Goal: Find specific page/section: Find specific page/section

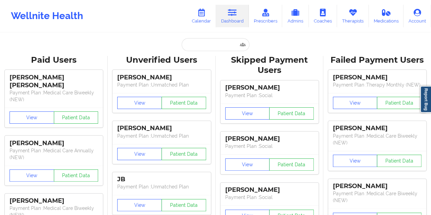
type input "[PERSON_NAME]"
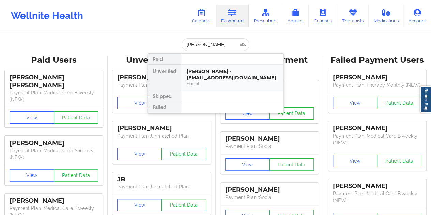
click at [231, 73] on div "[PERSON_NAME] - [EMAIL_ADDRESS][DOMAIN_NAME]" at bounding box center [232, 74] width 91 height 13
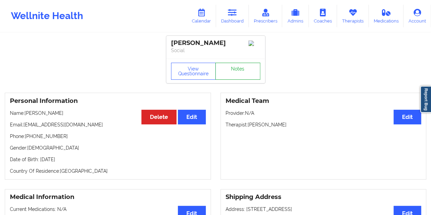
click at [250, 68] on link "Notes" at bounding box center [238, 71] width 45 height 17
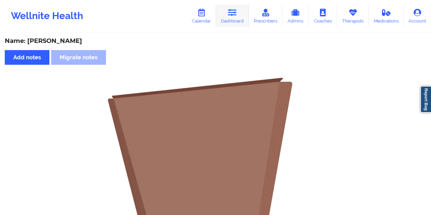
click at [231, 16] on icon at bounding box center [232, 13] width 9 height 8
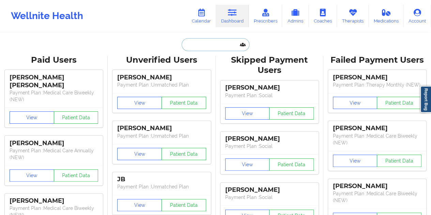
click at [217, 44] on input "text" at bounding box center [216, 44] width 68 height 13
paste input "[EMAIL_ADDRESS][DOMAIN_NAME]"
type input "[EMAIL_ADDRESS][DOMAIN_NAME]"
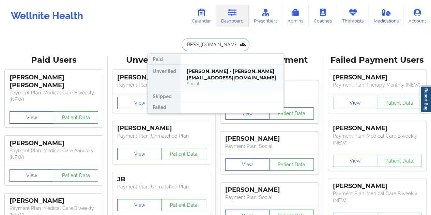
click at [226, 79] on div "[PERSON_NAME] - [PERSON_NAME][EMAIL_ADDRESS][DOMAIN_NAME]" at bounding box center [232, 74] width 91 height 13
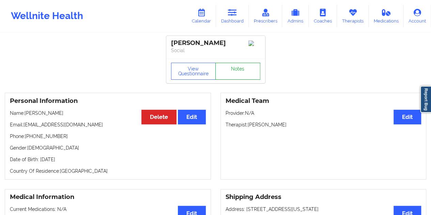
click at [234, 75] on link "Notes" at bounding box center [238, 71] width 45 height 17
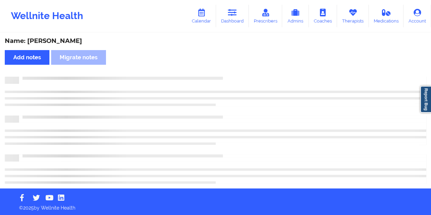
click at [67, 41] on div "Name: [PERSON_NAME]" at bounding box center [216, 41] width 422 height 8
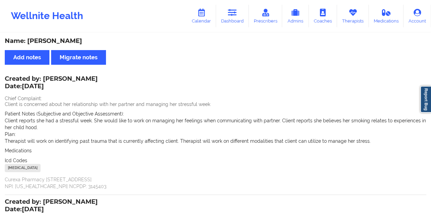
click at [67, 41] on div "Name: [PERSON_NAME]" at bounding box center [216, 41] width 422 height 8
copy div "[PERSON_NAME]"
click at [209, 92] on div "Created by: [PERSON_NAME] Date: [DATE] Chief Complaint: Client is concerned abo…" at bounding box center [216, 133] width 422 height 113
click at [75, 40] on div "Name: [PERSON_NAME]" at bounding box center [216, 41] width 422 height 8
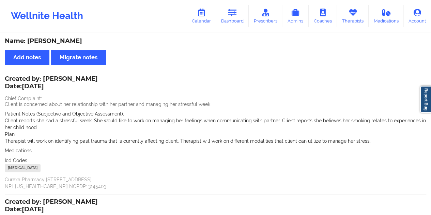
copy div "[PERSON_NAME]"
drag, startPoint x: 95, startPoint y: 77, endPoint x: 45, endPoint y: 76, distance: 50.1
click at [45, 76] on div "Created by: [PERSON_NAME] Date: [DATE]" at bounding box center [51, 83] width 93 height 16
click at [234, 15] on icon at bounding box center [232, 13] width 9 height 8
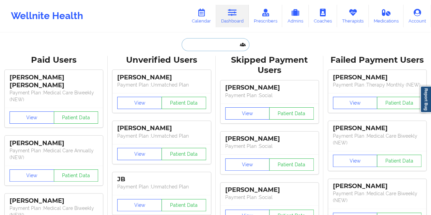
click at [201, 43] on input "text" at bounding box center [216, 44] width 68 height 13
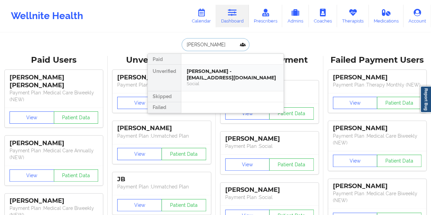
type input "[PERSON_NAME]"
click at [228, 74] on div "[PERSON_NAME] - [EMAIL_ADDRESS][DOMAIN_NAME]" at bounding box center [232, 74] width 91 height 13
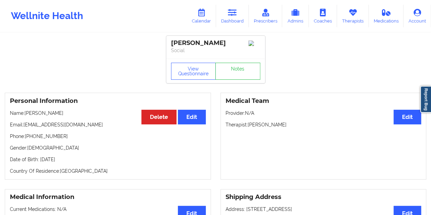
drag, startPoint x: 69, startPoint y: 114, endPoint x: 26, endPoint y: 115, distance: 43.0
click at [26, 115] on p "Name: [PERSON_NAME]" at bounding box center [108, 113] width 196 height 7
copy p "[PERSON_NAME]"
click at [232, 17] on link "Dashboard" at bounding box center [232, 16] width 33 height 23
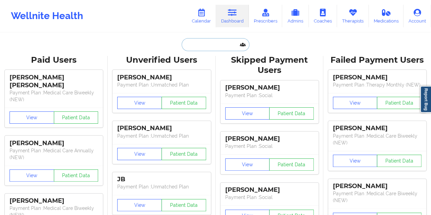
click at [202, 43] on input "text" at bounding box center [216, 44] width 68 height 13
paste input "[EMAIL_ADDRESS][DOMAIN_NAME]"
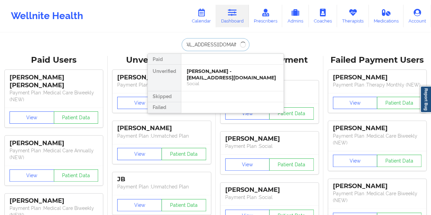
type input "[EMAIL_ADDRESS][DOMAIN_NAME]"
click at [207, 75] on div "[PERSON_NAME] - [EMAIL_ADDRESS][DOMAIN_NAME]" at bounding box center [232, 74] width 91 height 13
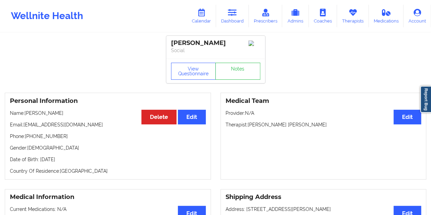
click at [50, 116] on p "Name: [PERSON_NAME]" at bounding box center [108, 113] width 196 height 7
copy p "Saunderson"
